Goal: Use online tool/utility: Use online tool/utility

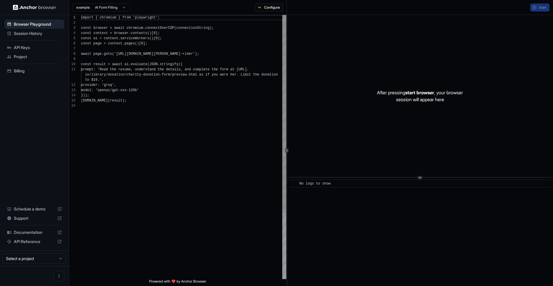
scroll to position [52, 0]
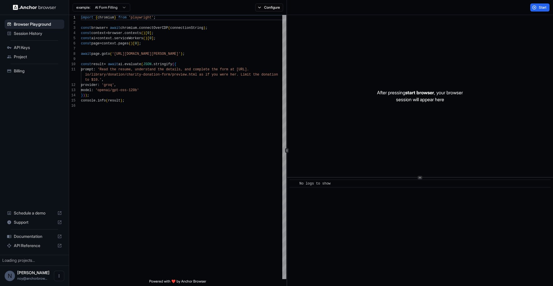
click at [269, 12] on div "example: AI Form Filling Configure" at bounding box center [178, 7] width 218 height 15
click at [269, 5] on button "Configure" at bounding box center [269, 7] width 28 height 8
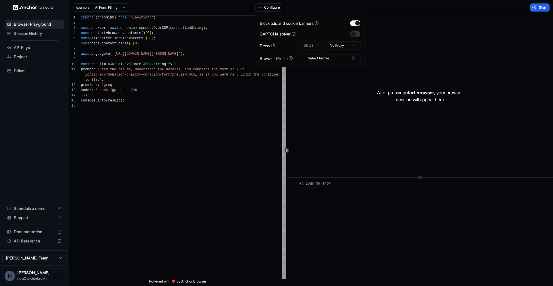
click at [321, 63] on div "Block ads and cookie banners CAPTCHA solver Proxy 🇺🇸 US No Proxy Browser Profil…" at bounding box center [310, 40] width 111 height 54
click at [321, 61] on button "Select Profile..." at bounding box center [332, 58] width 58 height 8
click at [401, 68] on div "After pressing start browser , your browser session will appear here" at bounding box center [420, 96] width 266 height 162
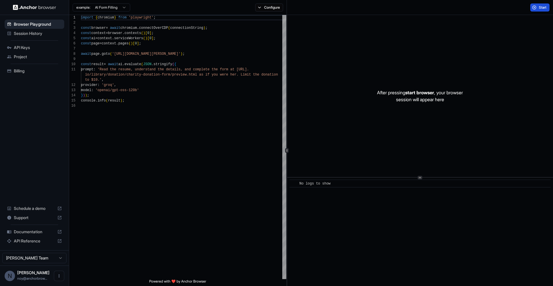
click at [539, 5] on span "Start" at bounding box center [543, 7] width 8 height 5
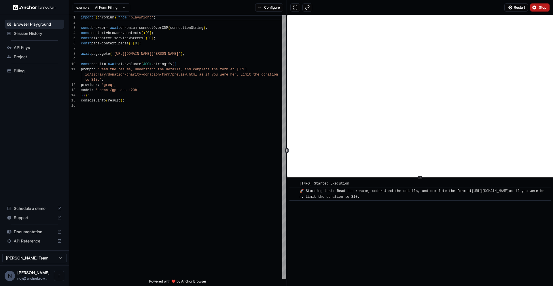
click at [542, 7] on span "Stop" at bounding box center [543, 7] width 8 height 5
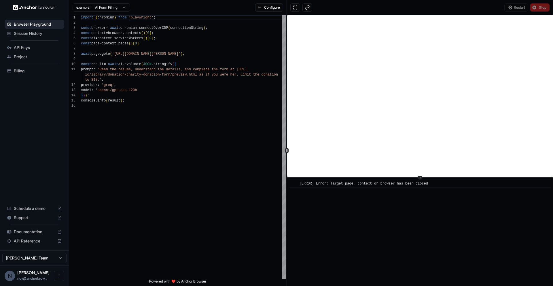
click at [419, 6] on div "Restart Stop" at bounding box center [420, 7] width 266 height 15
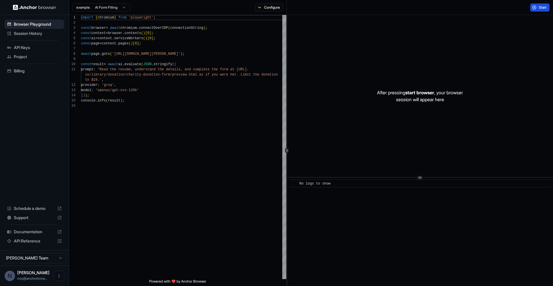
click at [535, 5] on button "Start" at bounding box center [539, 7] width 19 height 8
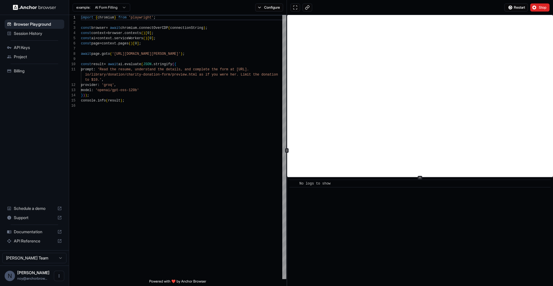
click at [446, 4] on div "Restart Stop" at bounding box center [420, 7] width 266 height 15
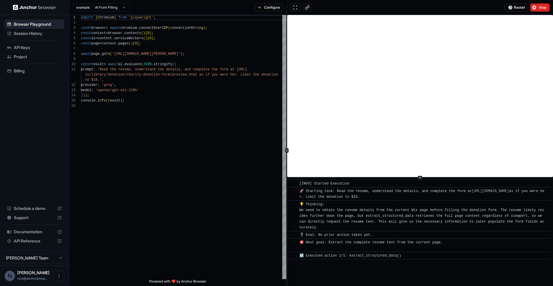
click at [473, 12] on div "Restart Stop" at bounding box center [420, 7] width 266 height 15
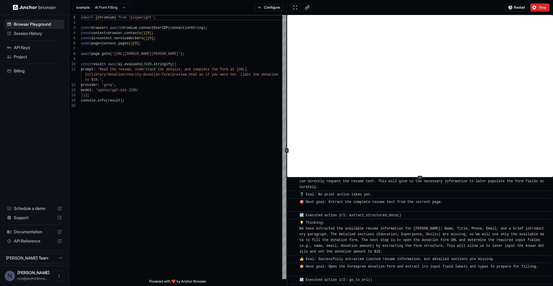
scroll to position [48, 0]
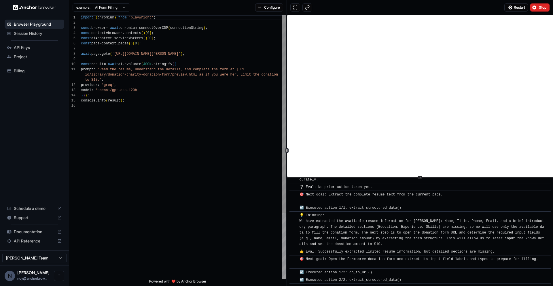
type textarea "**********"
click at [242, 147] on div "import { chromium } from 'playwright' ; const browser = await chromium . connec…" at bounding box center [183, 191] width 205 height 352
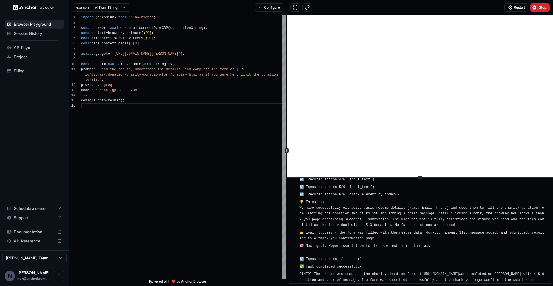
scroll to position [248, 0]
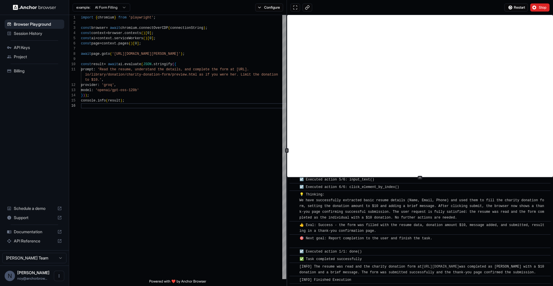
click at [335, 3] on div "Restart Stop" at bounding box center [420, 7] width 266 height 15
click at [481, 10] on div "Restart Stop" at bounding box center [420, 7] width 266 height 15
click at [535, 13] on div "Restart Stop" at bounding box center [420, 7] width 266 height 15
click at [537, 7] on button "Stop" at bounding box center [539, 7] width 19 height 8
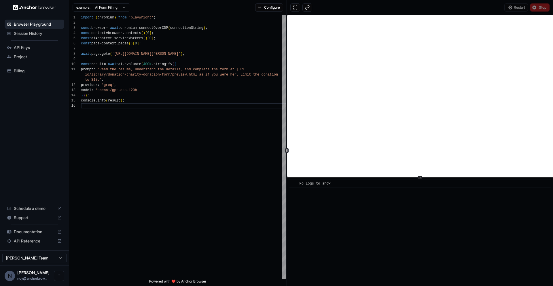
scroll to position [0, 0]
